Goal: Find specific page/section: Find specific page/section

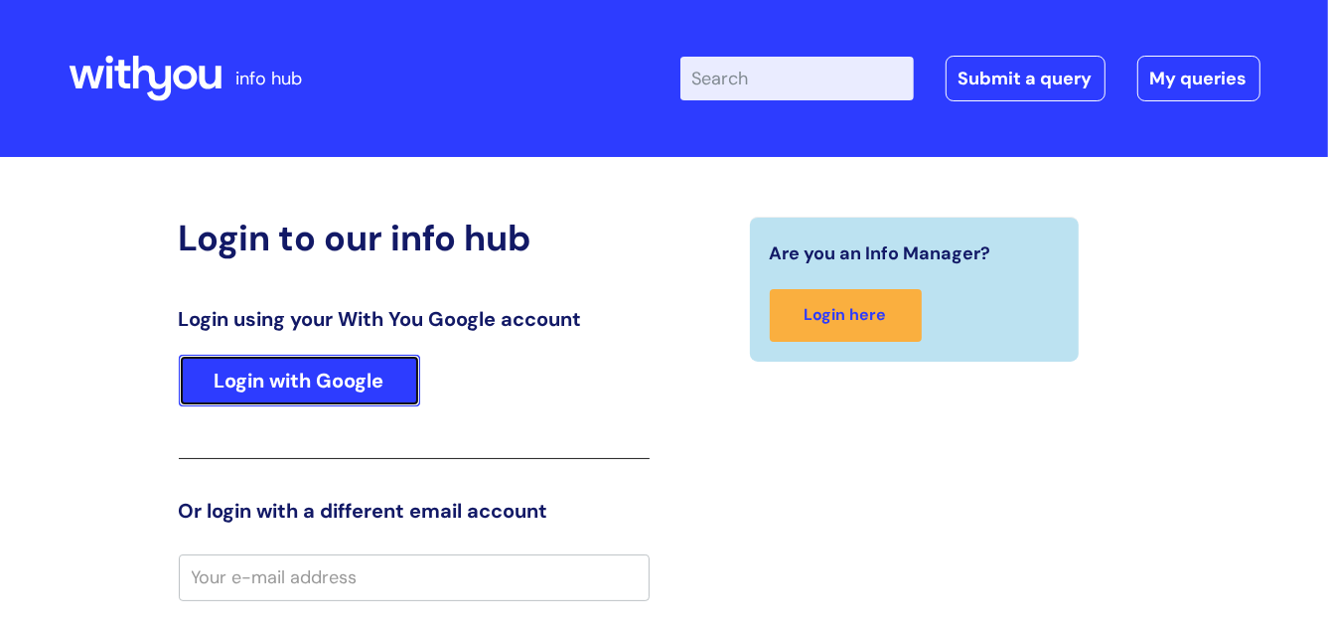
click at [349, 384] on link "Login with Google" at bounding box center [299, 380] width 241 height 52
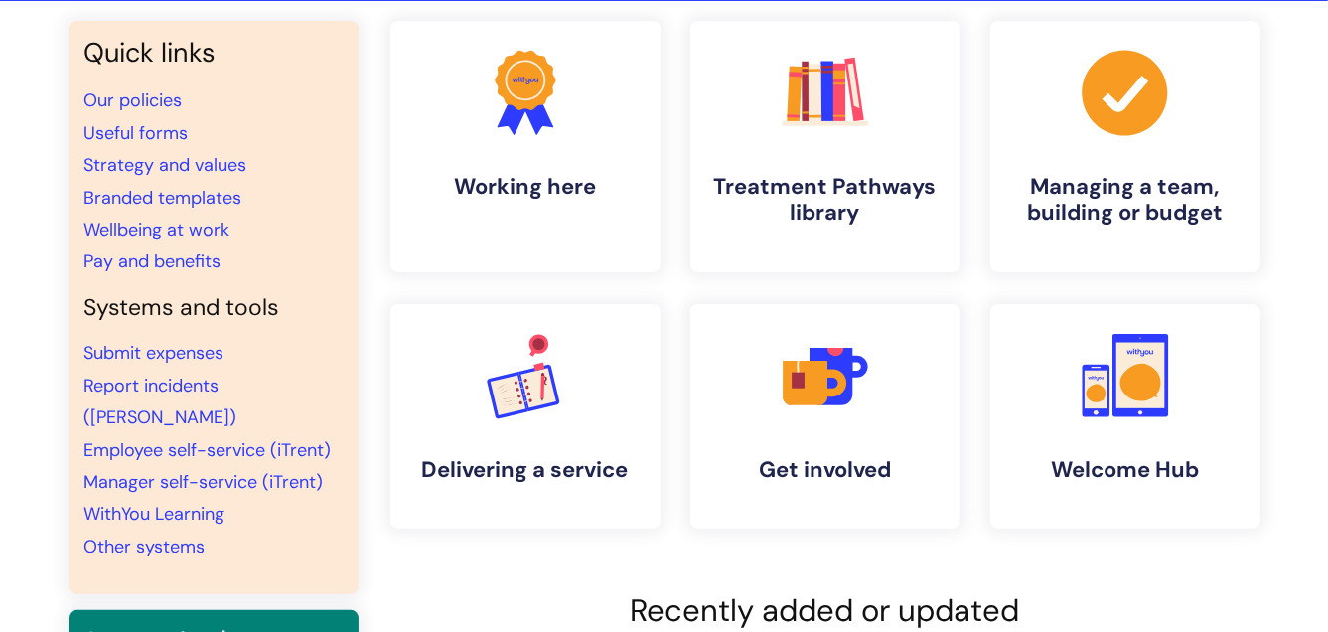
scroll to position [198, 0]
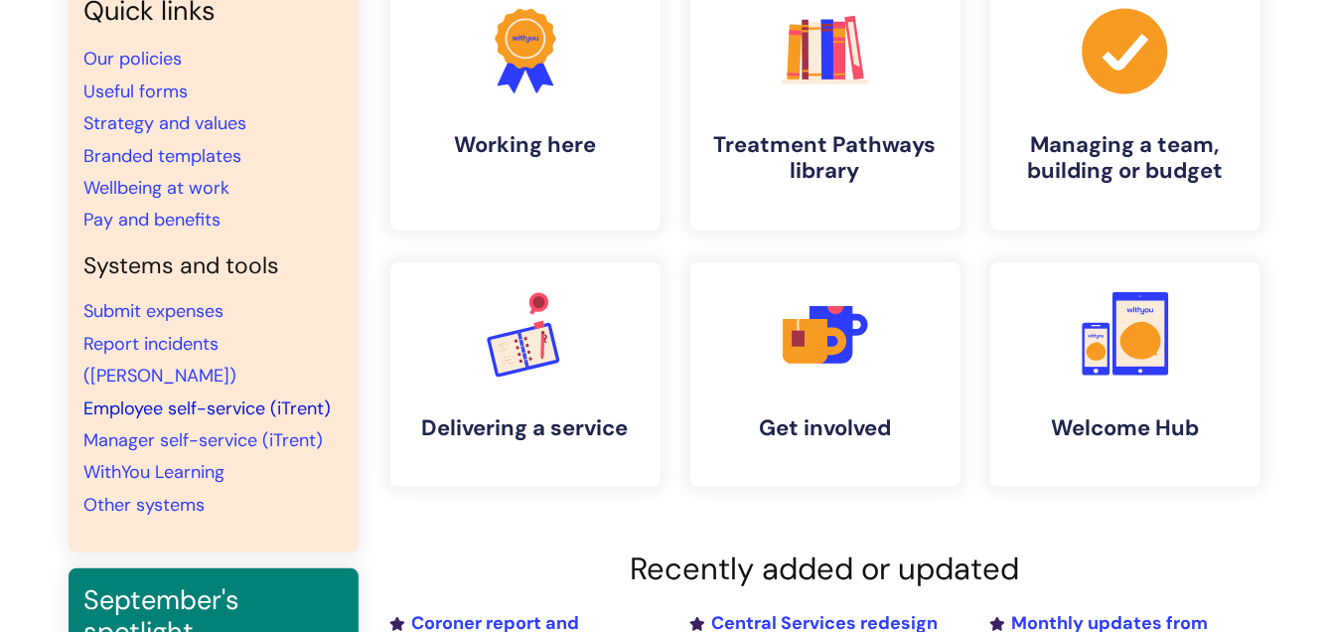
click at [224, 396] on link "Employee self-service (iTrent)" at bounding box center [207, 408] width 247 height 24
